Goal: Find contact information: Find contact information

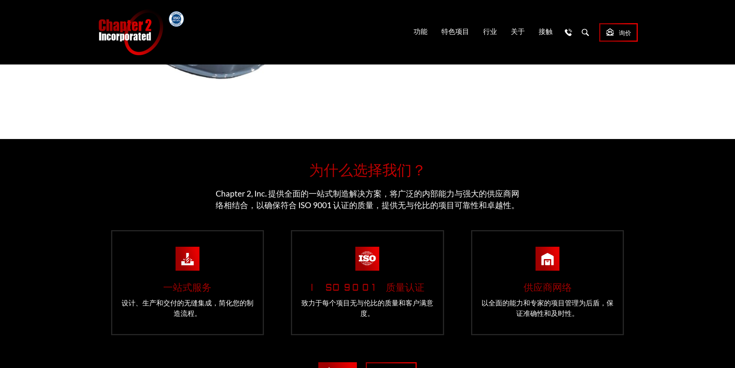
scroll to position [1600, 0]
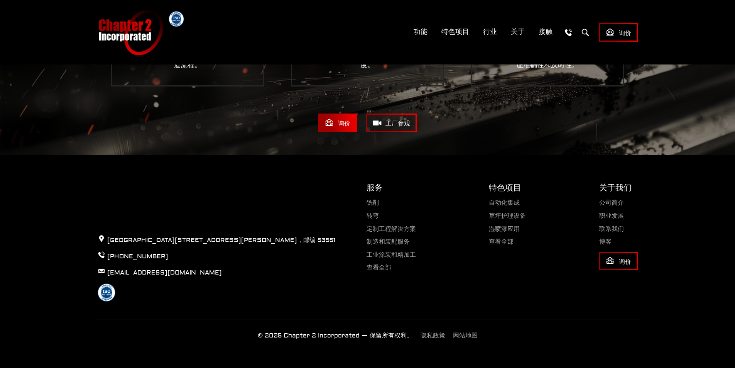
click at [616, 197] on div "关于我们 公司简介 职业发展 联系我们 博客 询价" at bounding box center [618, 241] width 39 height 119
click at [612, 206] on ul "公司简介 职业发展 联系我们 博客 询价" at bounding box center [618, 235] width 39 height 70
click at [613, 203] on font "公司简介" at bounding box center [611, 203] width 25 height 8
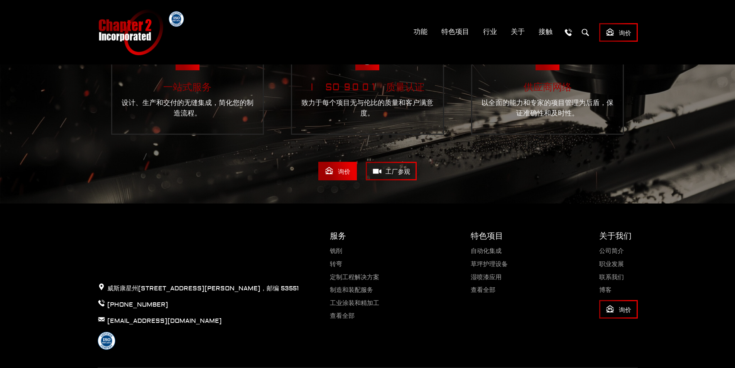
scroll to position [926, 0]
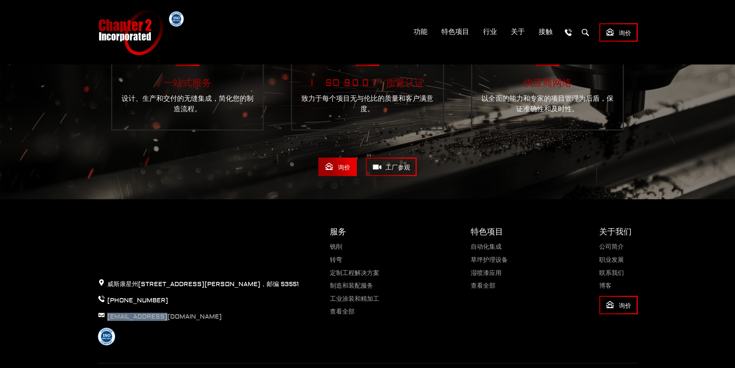
drag, startPoint x: 169, startPoint y: 320, endPoint x: 108, endPoint y: 315, distance: 61.1
click at [108, 315] on p "[EMAIL_ADDRESS][DOMAIN_NAME]" at bounding box center [198, 316] width 201 height 10
copy font "[EMAIL_ADDRESS][DOMAIN_NAME]"
drag, startPoint x: 156, startPoint y: 299, endPoint x: 108, endPoint y: 300, distance: 47.9
click at [108, 300] on p "[PHONE_NUMBER]" at bounding box center [198, 300] width 201 height 10
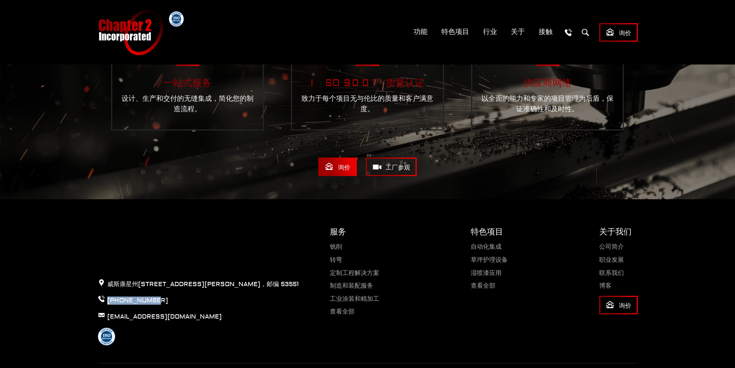
copy font "[PHONE_NUMBER]"
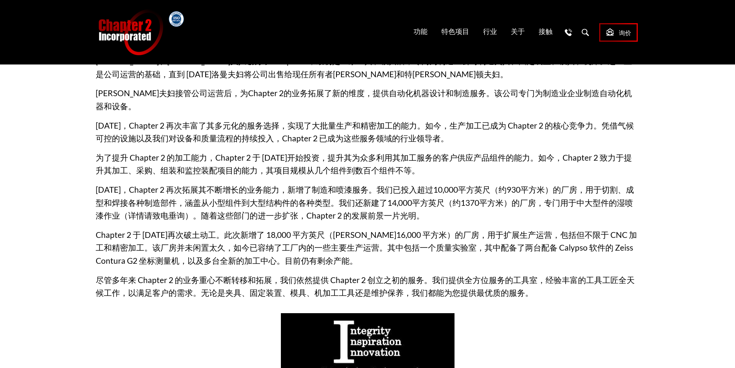
scroll to position [0, 0]
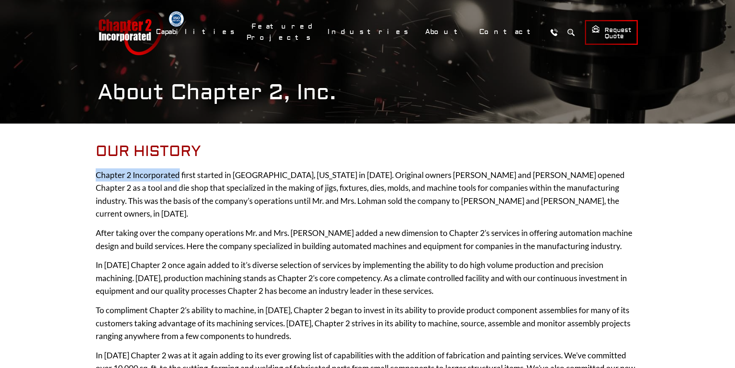
drag, startPoint x: 179, startPoint y: 174, endPoint x: 95, endPoint y: 166, distance: 84.5
copy p "Chapter 2 Incorporated"
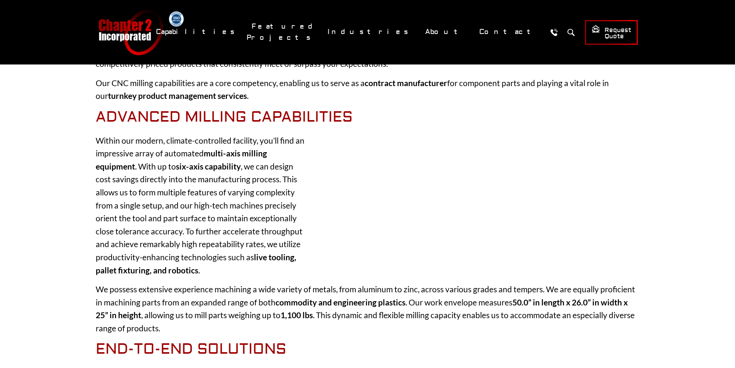
scroll to position [116, 0]
